Goal: Task Accomplishment & Management: Manage account settings

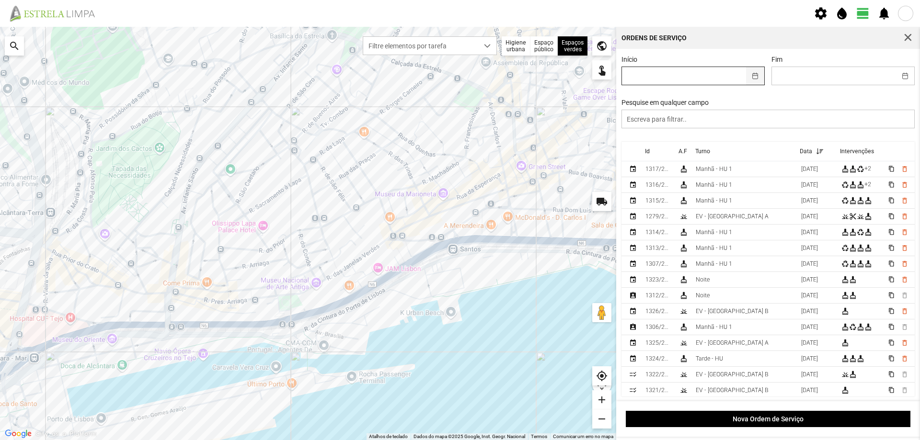
click at [748, 76] on button "button" at bounding box center [755, 76] width 19 height 18
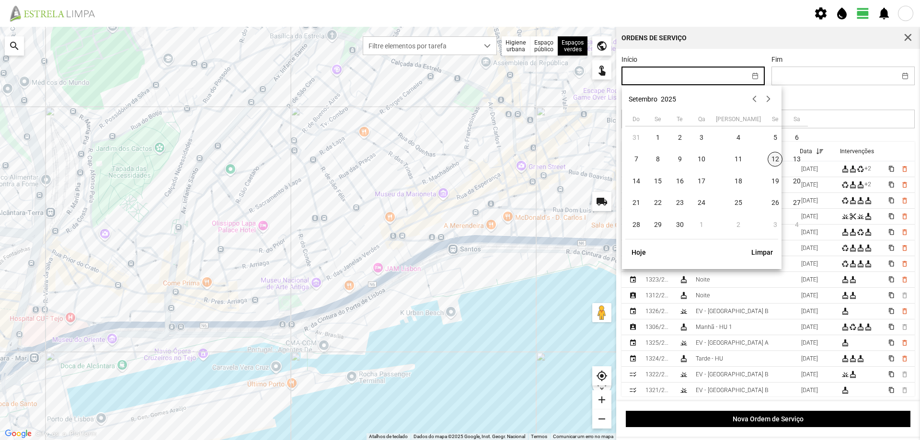
click at [767, 159] on span "12" at bounding box center [774, 159] width 15 height 15
type input "[DATE]"
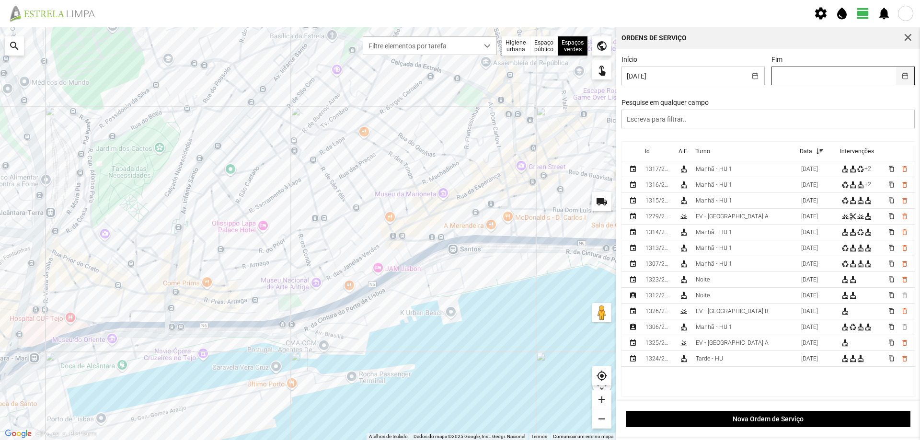
click at [896, 78] on button "button" at bounding box center [905, 76] width 19 height 18
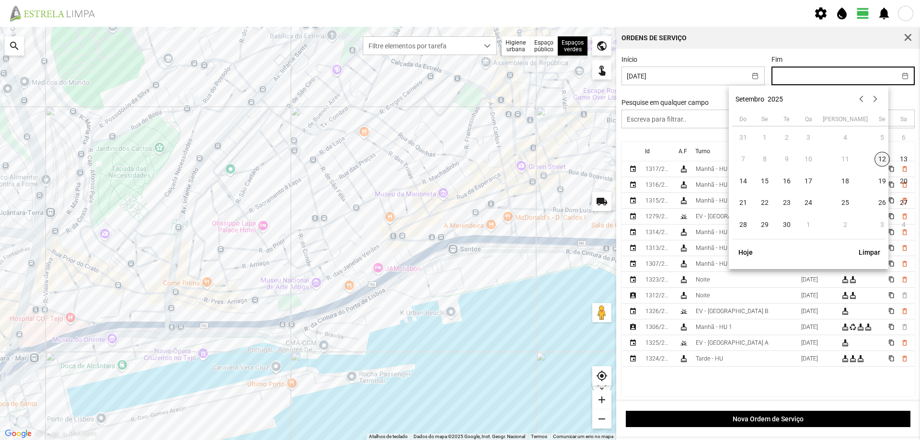
click at [874, 156] on span "12" at bounding box center [881, 159] width 15 height 15
type input "[DATE]"
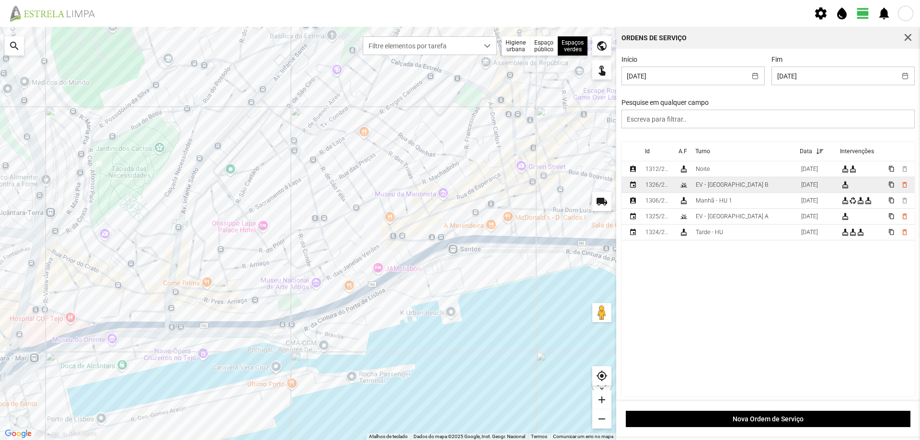
click at [751, 188] on td "EV - [GEOGRAPHIC_DATA] B" at bounding box center [744, 185] width 105 height 16
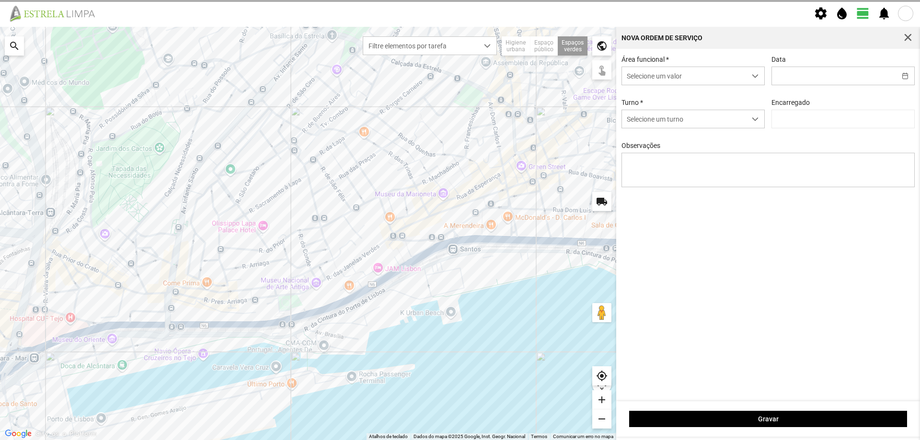
type input "[DATE]"
type textarea "Recolha de papeleiras"
type input "[PERSON_NAME]"
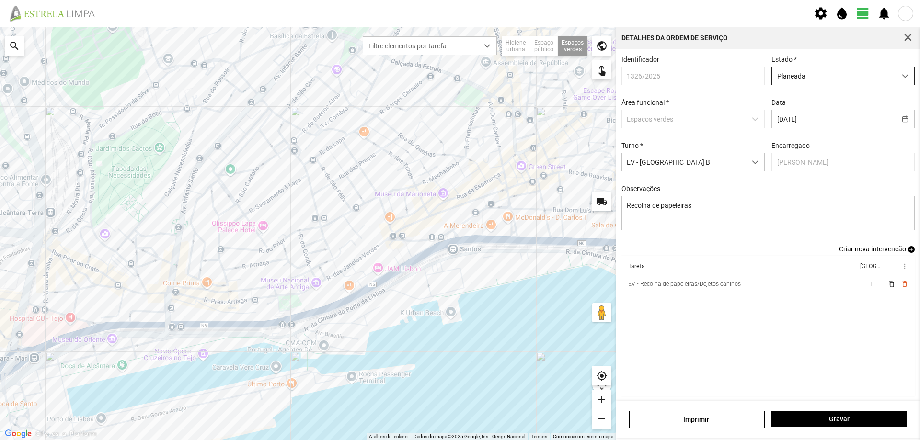
click at [841, 80] on span "Planeada" at bounding box center [834, 76] width 124 height 18
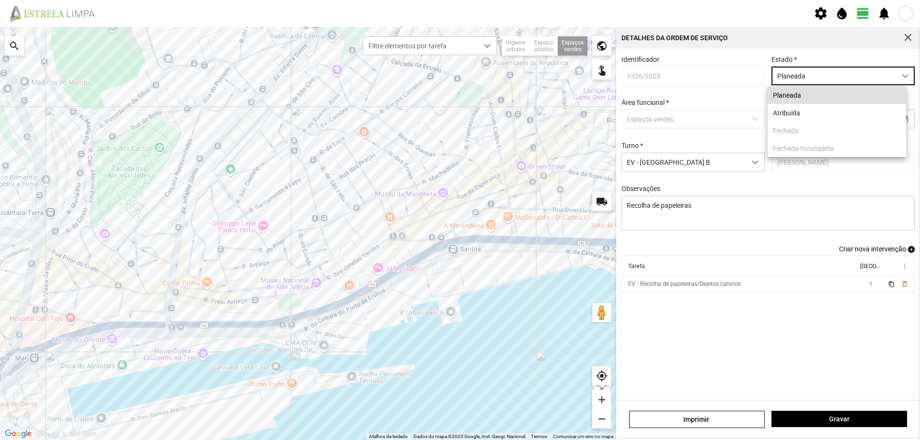
scroll to position [5, 43]
click at [827, 112] on li "Atribuída" at bounding box center [836, 113] width 138 height 18
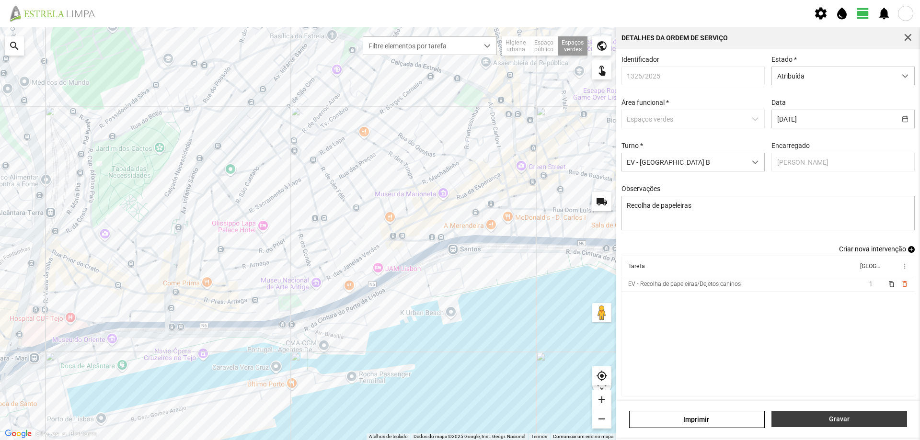
click at [841, 418] on span "Gravar" at bounding box center [840, 419] width 126 height 8
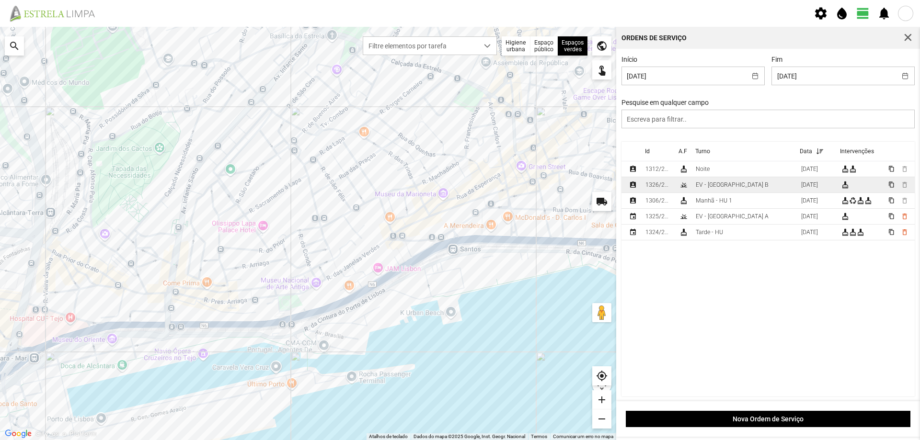
click at [763, 184] on td "EV - [GEOGRAPHIC_DATA] B" at bounding box center [744, 185] width 105 height 16
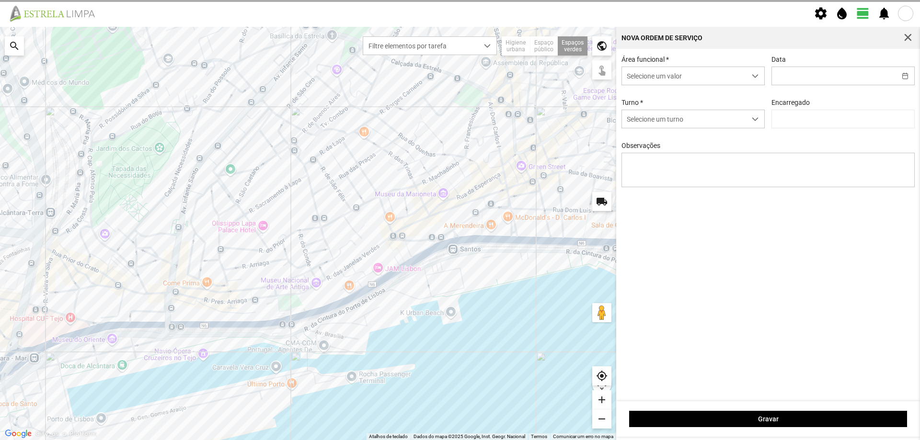
type input "[DATE]"
type input "[PERSON_NAME]"
type textarea "Recolha de papeleiras"
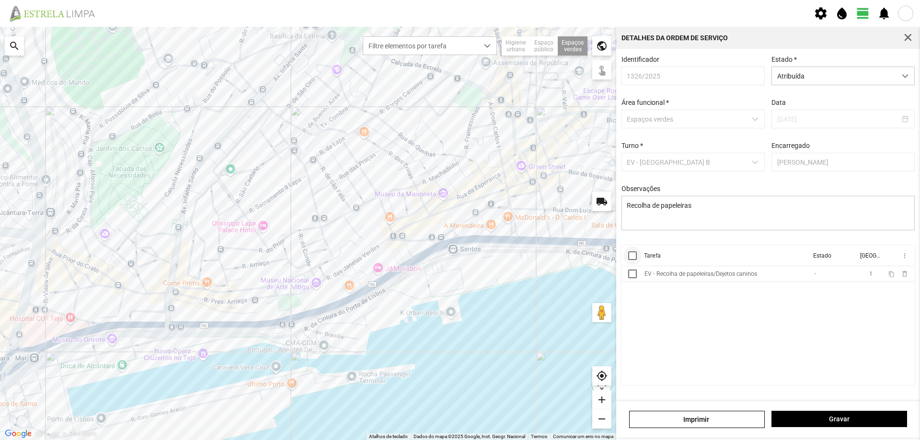
click at [629, 260] on div at bounding box center [632, 255] width 9 height 9
click at [903, 259] on span "more_vert" at bounding box center [904, 256] width 8 height 8
click at [869, 273] on span "Marcar como Concluída" at bounding box center [853, 275] width 71 height 7
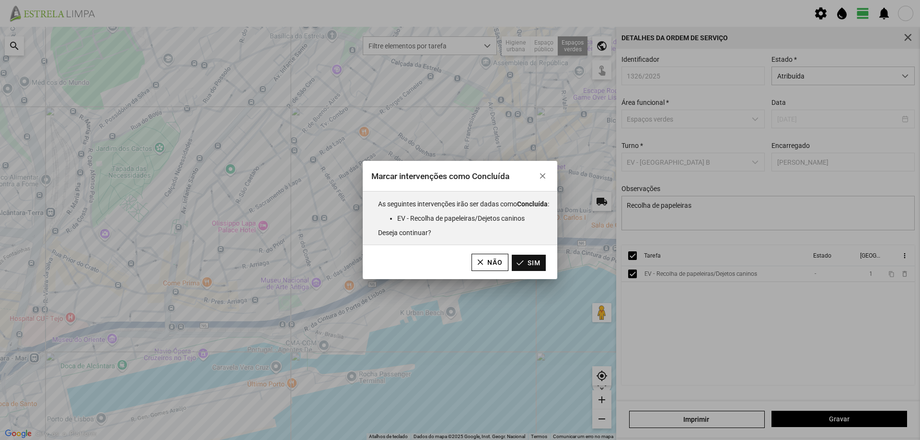
click at [529, 263] on button "Sim" at bounding box center [529, 263] width 34 height 16
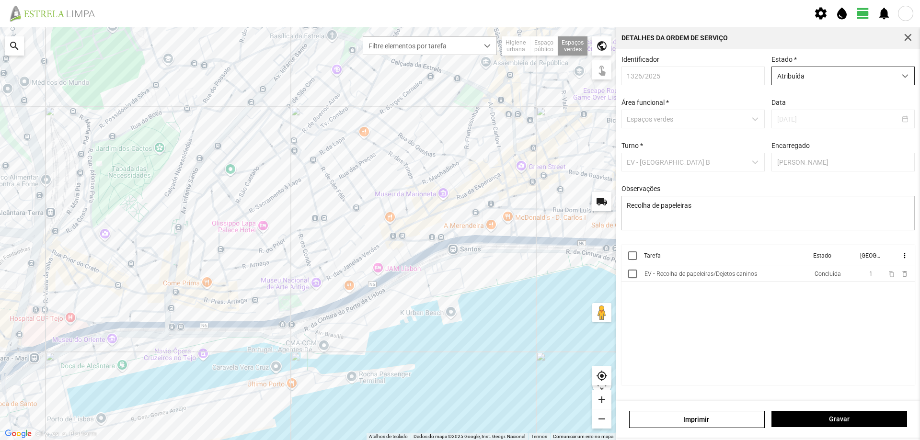
click at [854, 76] on span "Atribuída" at bounding box center [834, 76] width 124 height 18
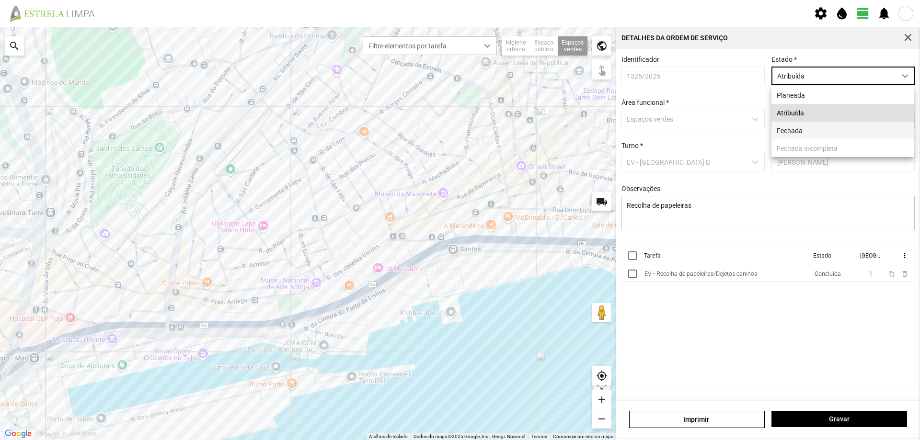
click at [793, 130] on li "Fechada" at bounding box center [842, 131] width 142 height 18
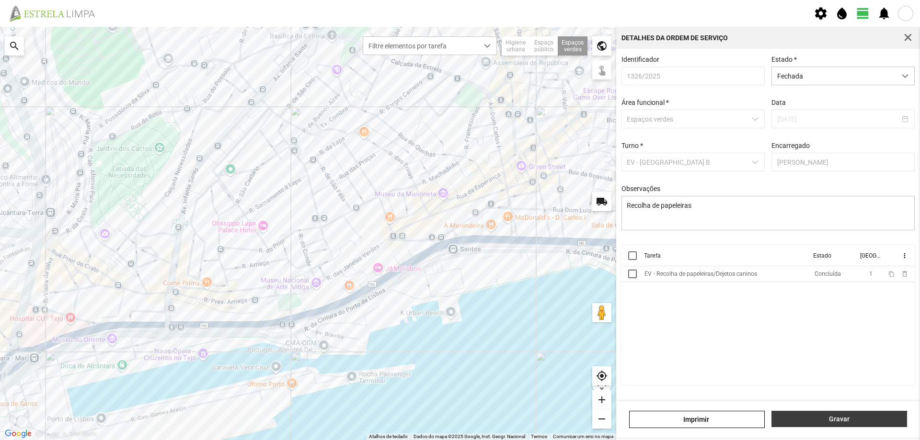
click at [816, 418] on span "Gravar" at bounding box center [840, 419] width 126 height 8
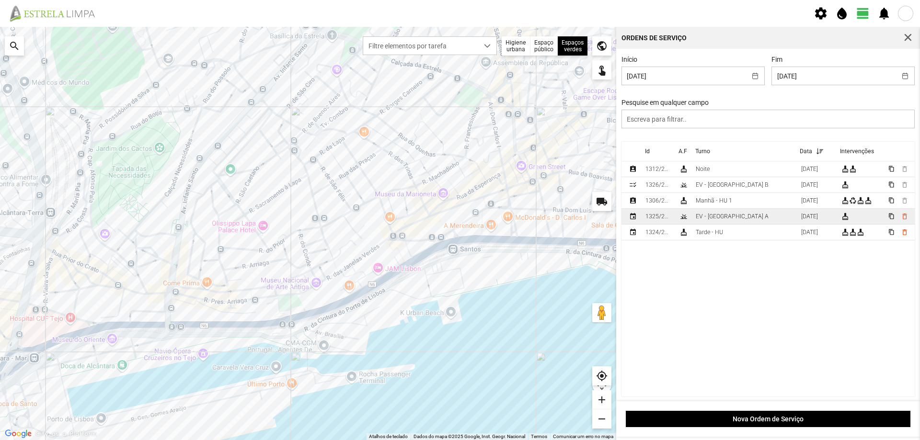
click at [752, 223] on td "EV - [GEOGRAPHIC_DATA] A" at bounding box center [744, 217] width 105 height 16
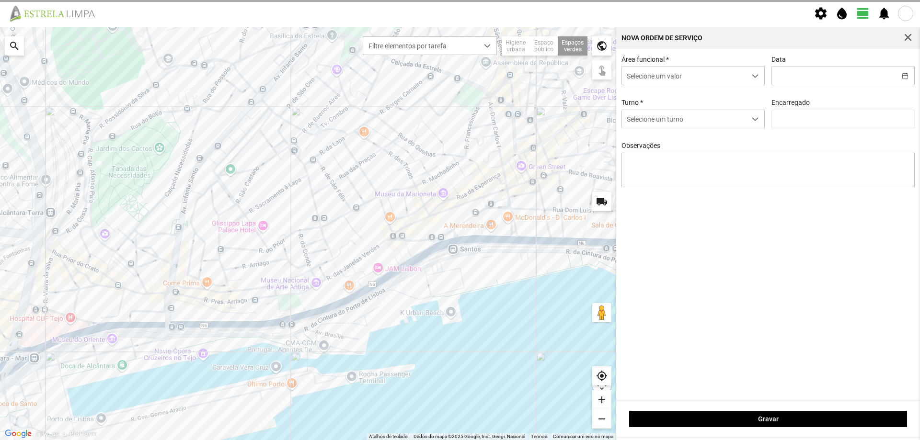
type input "[DATE]"
type input "[PERSON_NAME]"
type textarea "Jardim Av. Infante Santo"
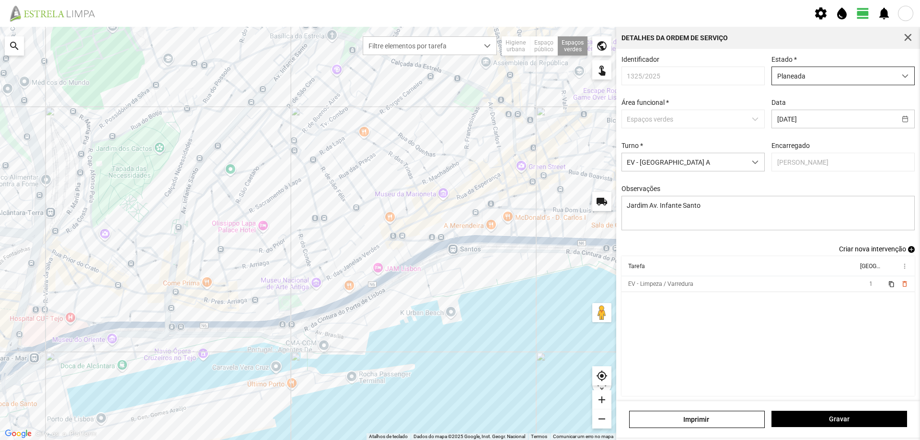
click at [856, 80] on span "Planeada" at bounding box center [834, 76] width 124 height 18
click at [821, 115] on li "Atribuída" at bounding box center [836, 113] width 138 height 18
click at [817, 420] on span "Gravar" at bounding box center [840, 419] width 126 height 8
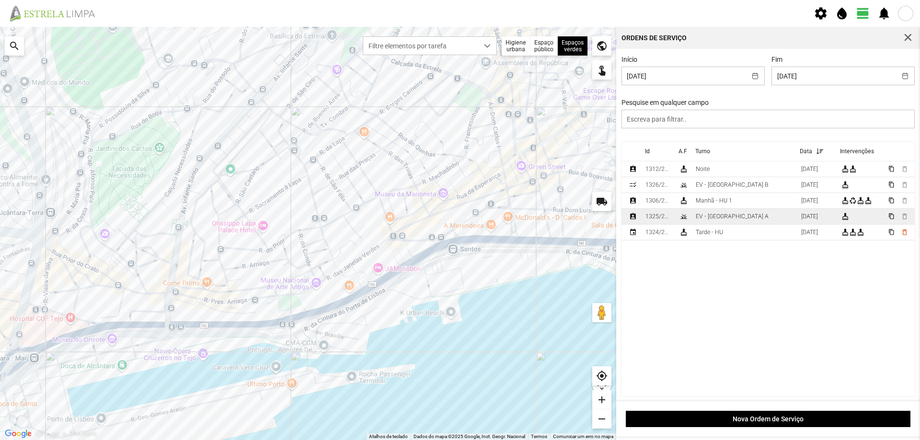
click at [748, 217] on td "EV - [GEOGRAPHIC_DATA] A" at bounding box center [744, 217] width 105 height 16
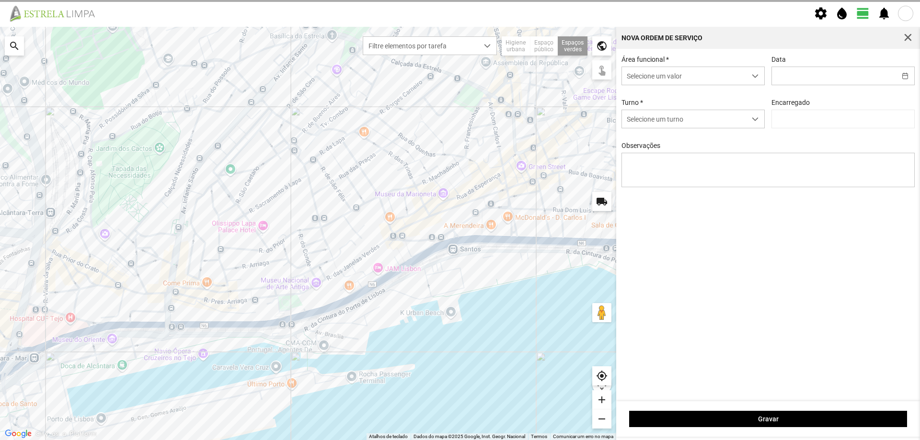
type input "[DATE]"
type textarea "Jardim Av. Infante Santo"
type input "[PERSON_NAME]"
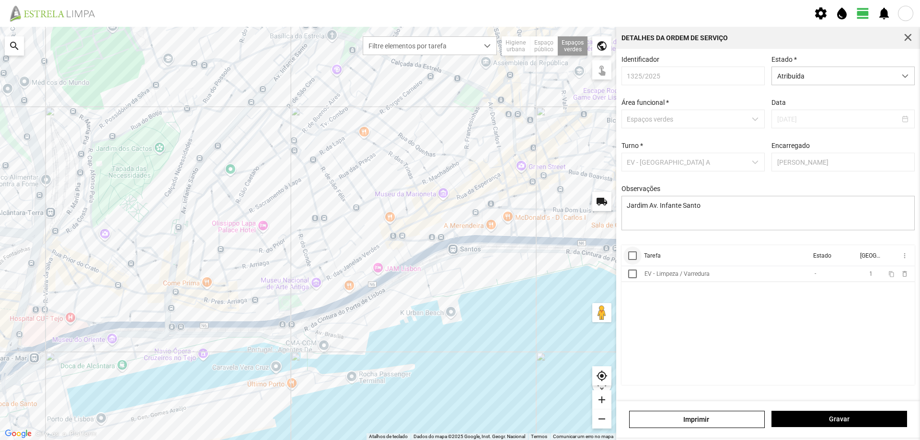
click at [631, 260] on div at bounding box center [632, 255] width 9 height 9
click at [901, 260] on span "more_vert" at bounding box center [904, 256] width 8 height 8
click at [886, 274] on span "Marcar como Concluída" at bounding box center [853, 275] width 71 height 7
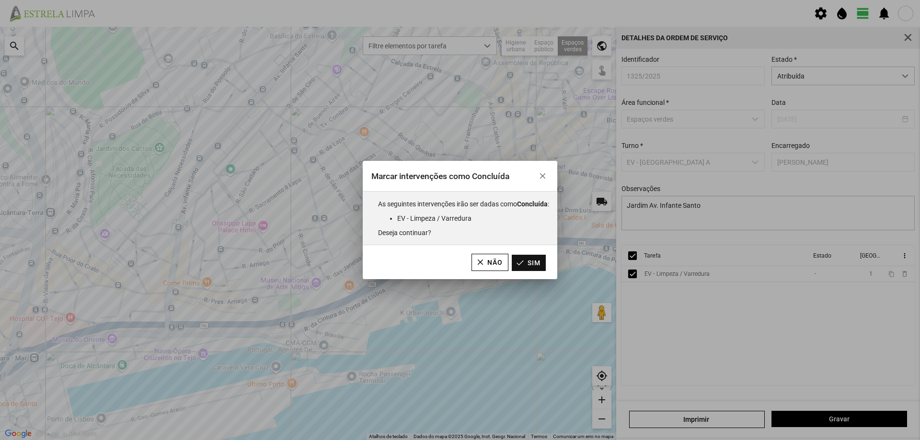
click at [541, 265] on button "Sim" at bounding box center [529, 263] width 34 height 16
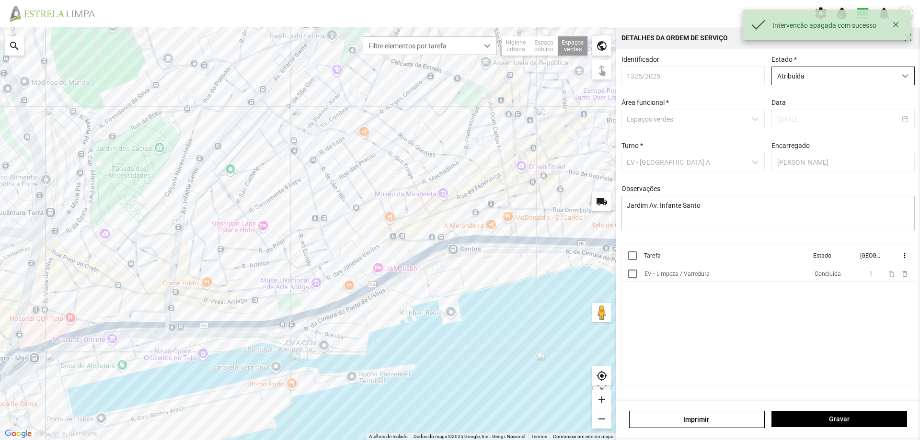
click at [862, 77] on span "Atribuída" at bounding box center [834, 76] width 124 height 18
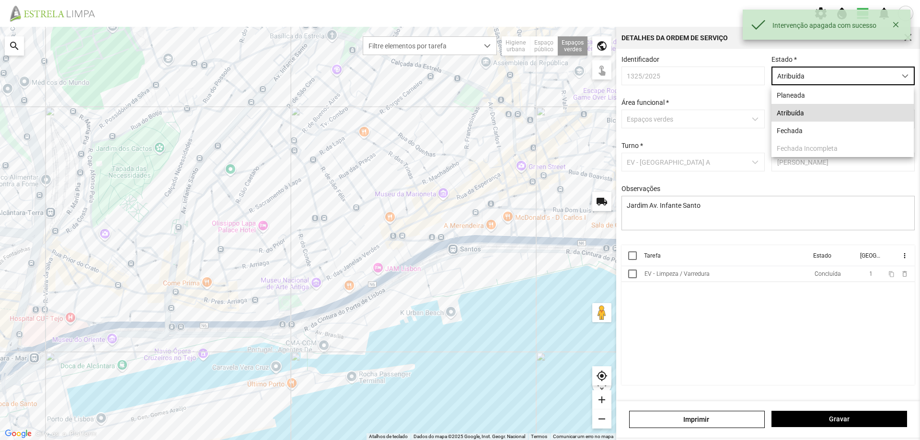
scroll to position [5, 43]
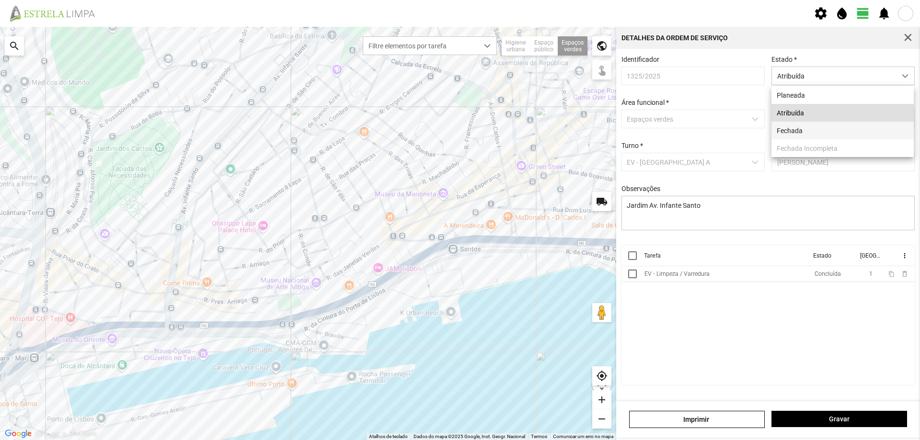
click at [811, 130] on li "Fechada" at bounding box center [842, 131] width 142 height 18
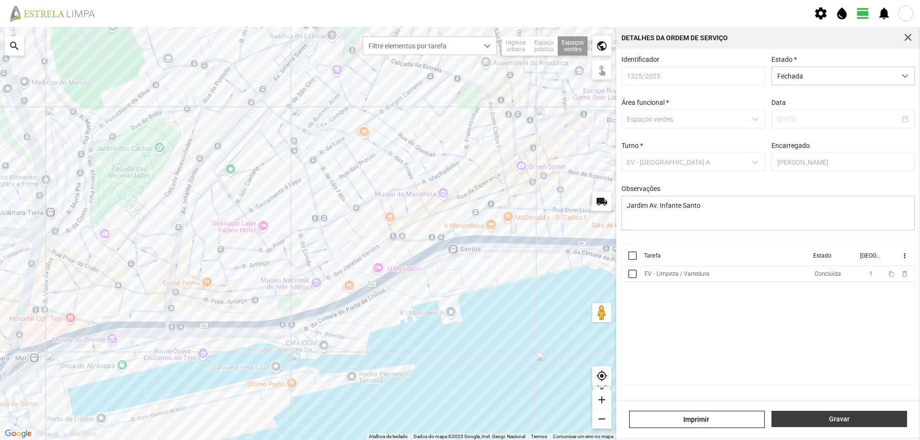
click at [827, 416] on span "Gravar" at bounding box center [840, 419] width 126 height 8
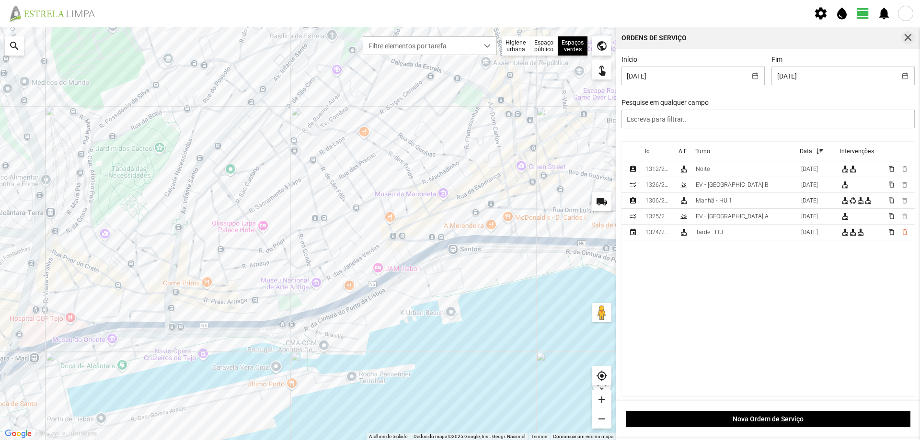
click at [906, 34] on span "button" at bounding box center [907, 38] width 9 height 9
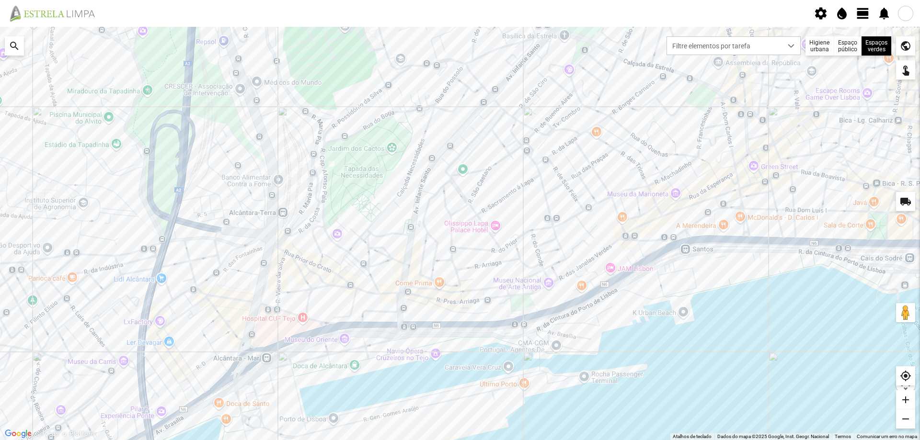
click at [864, 14] on span "view_day" at bounding box center [863, 13] width 14 height 14
